Goal: Obtain resource: Obtain resource

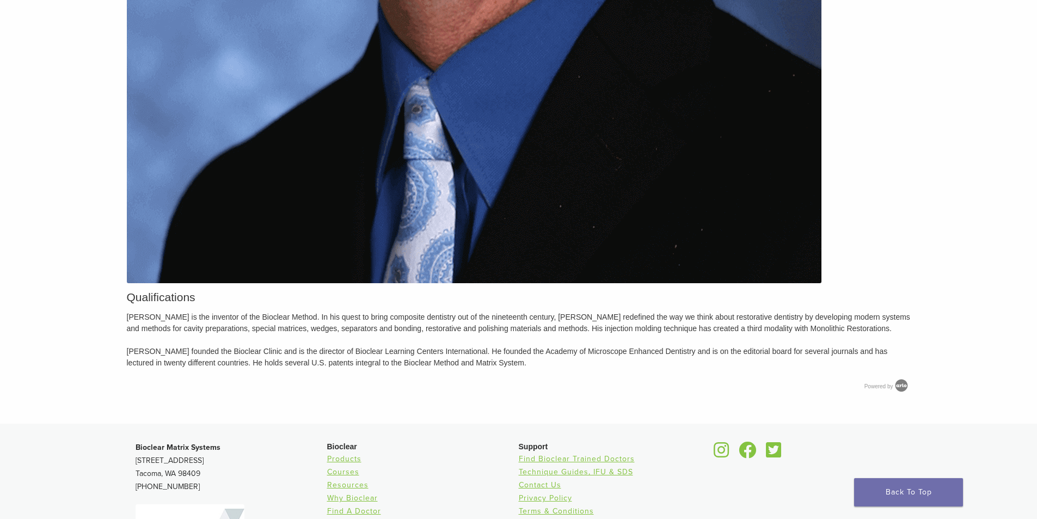
scroll to position [1090, 0]
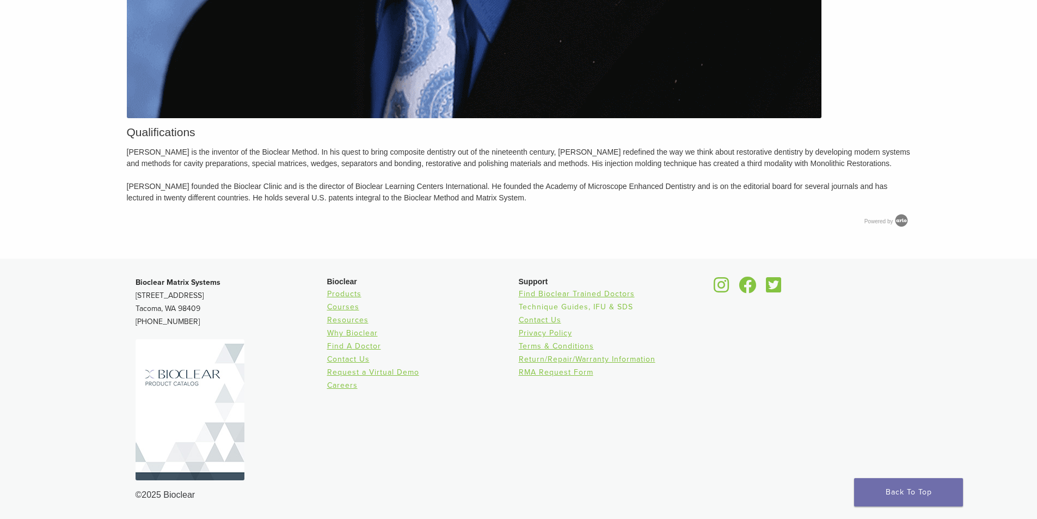
click at [539, 307] on link "Technique Guides, IFU & SDS" at bounding box center [576, 306] width 114 height 9
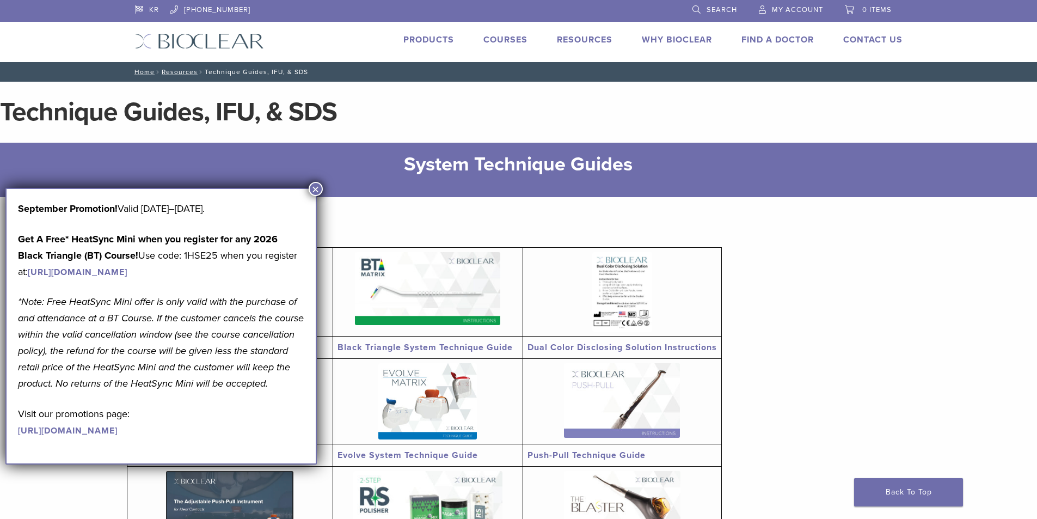
click at [318, 186] on button "×" at bounding box center [316, 189] width 14 height 14
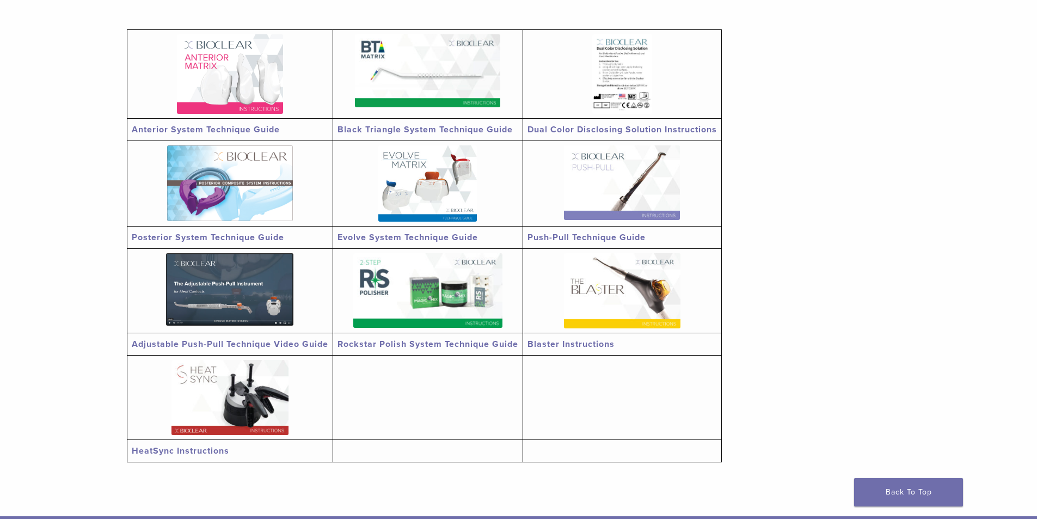
scroll to position [109, 0]
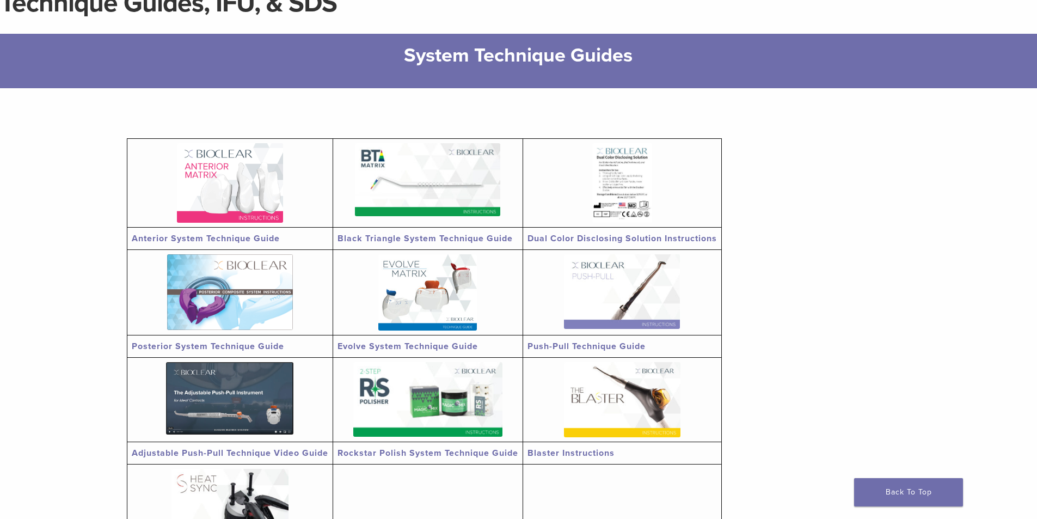
click at [272, 238] on link "Anterior System Technique Guide" at bounding box center [206, 238] width 148 height 11
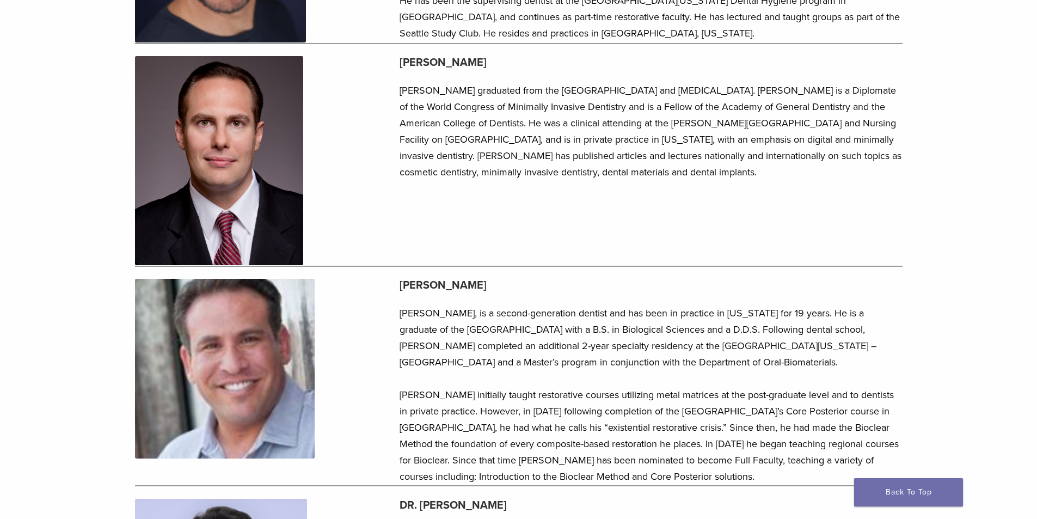
scroll to position [2231, 0]
